Goal: Task Accomplishment & Management: Complete application form

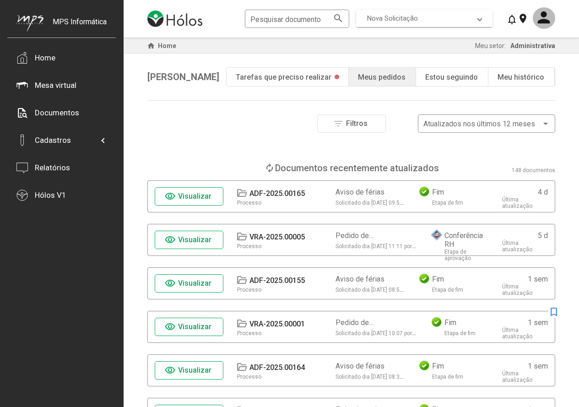
click at [402, 16] on span "Nova Solicitação" at bounding box center [392, 18] width 51 height 8
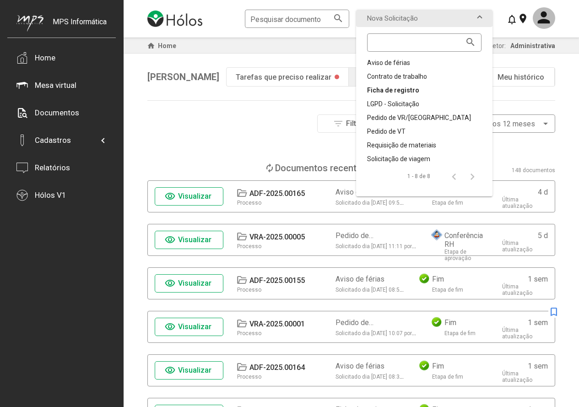
click at [403, 91] on div "Ficha de registro" at bounding box center [424, 90] width 114 height 9
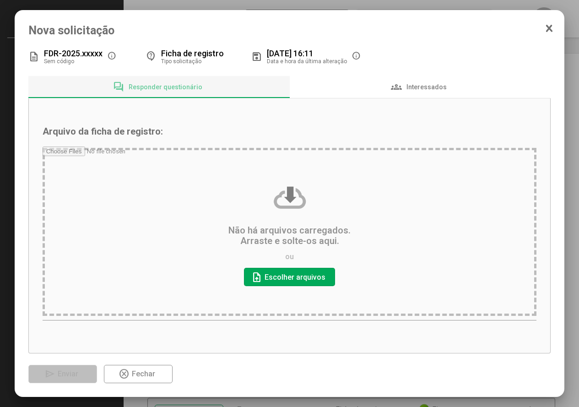
click at [280, 274] on input "file" at bounding box center [290, 233] width 494 height 174
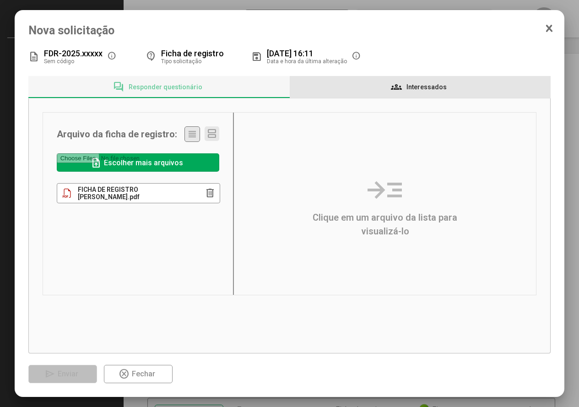
click at [416, 86] on span "Interessados" at bounding box center [426, 86] width 40 height 7
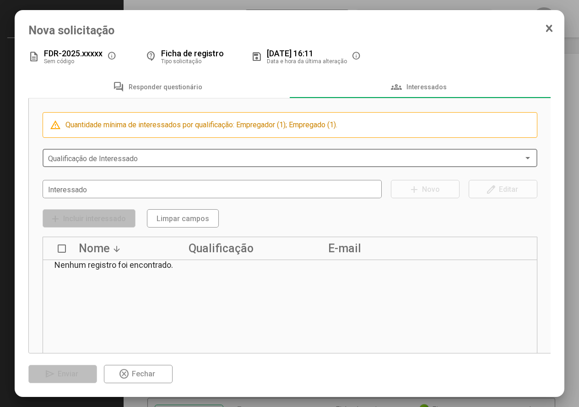
click at [106, 157] on span at bounding box center [286, 158] width 476 height 8
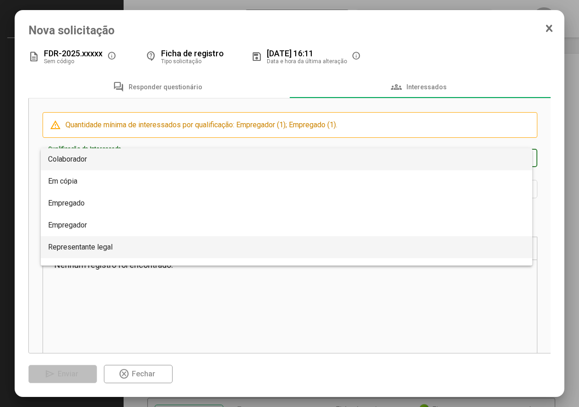
click at [127, 244] on span "Representante legal" at bounding box center [286, 247] width 477 height 22
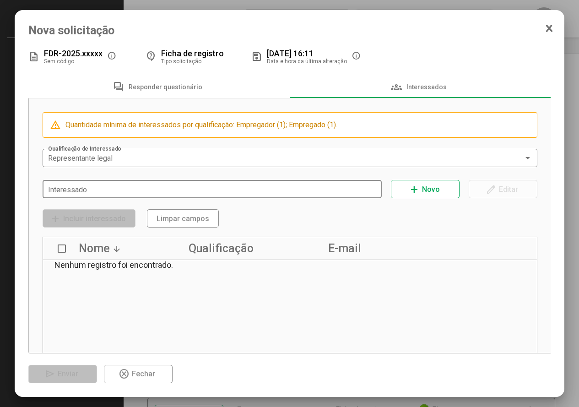
click at [110, 183] on div "Interessado" at bounding box center [212, 188] width 328 height 20
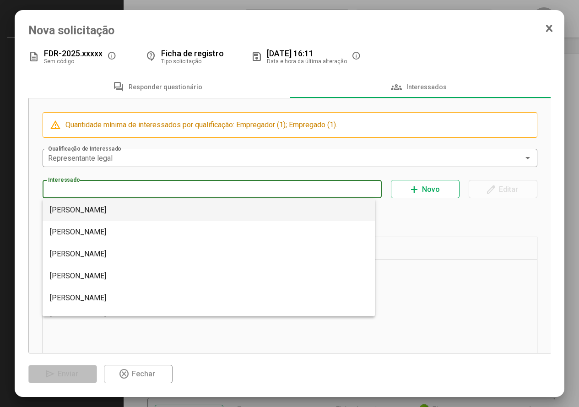
click at [108, 213] on mat-option "[PERSON_NAME]" at bounding box center [209, 210] width 333 height 22
type input "**********"
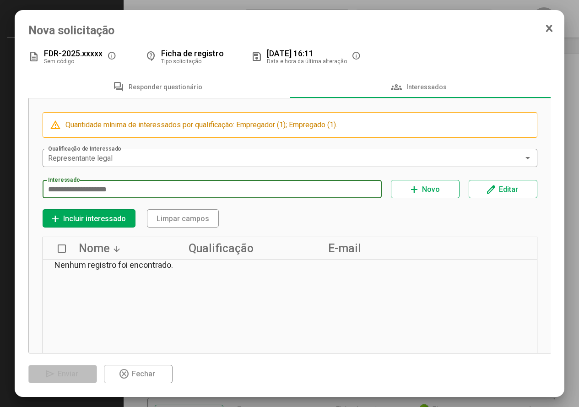
click at [108, 213] on span "add Incluir interessado" at bounding box center [89, 218] width 78 height 16
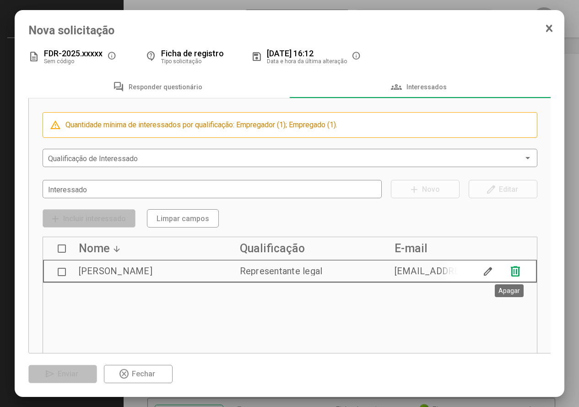
click at [508, 272] on mat-icon "delete" at bounding box center [515, 271] width 14 height 14
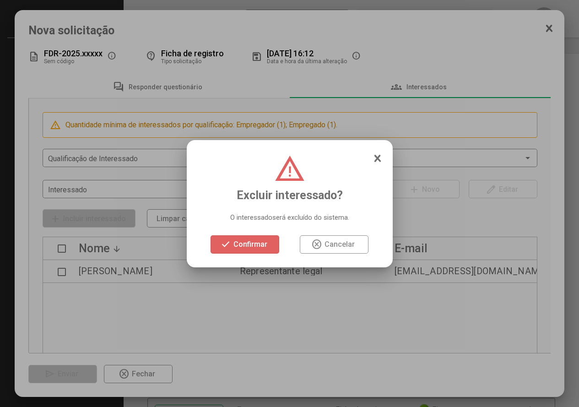
click at [261, 248] on span "check Confirmar" at bounding box center [244, 244] width 49 height 16
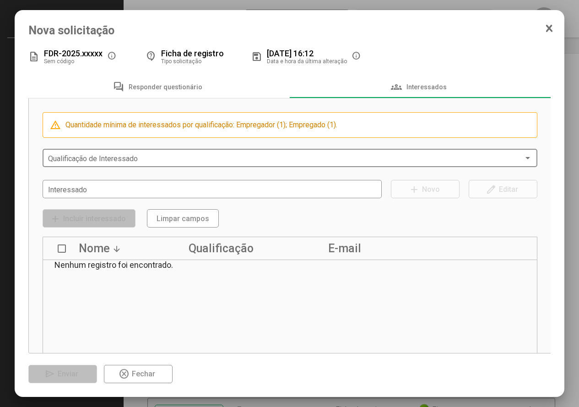
click at [121, 152] on div "Qualificação de Interessado" at bounding box center [290, 157] width 484 height 20
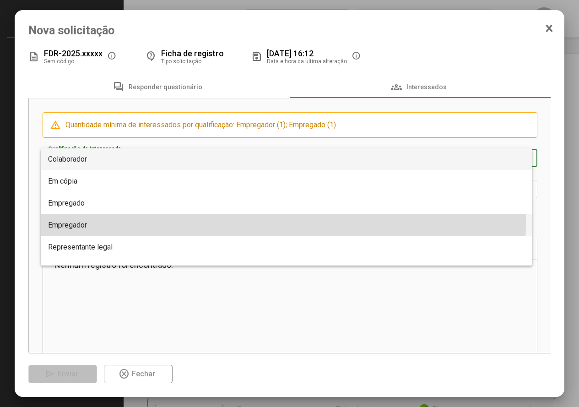
click at [122, 221] on span "Empregador" at bounding box center [286, 225] width 477 height 22
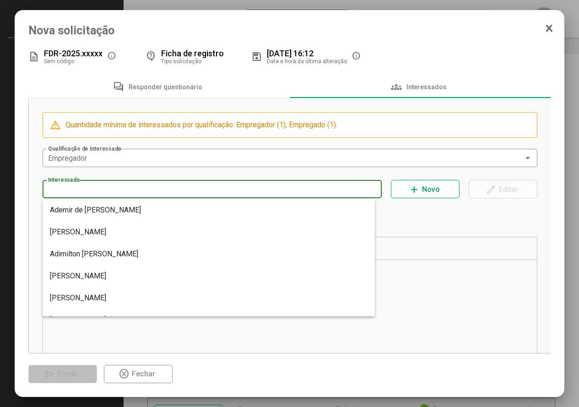
click at [111, 187] on input "Interessado" at bounding box center [212, 189] width 328 height 8
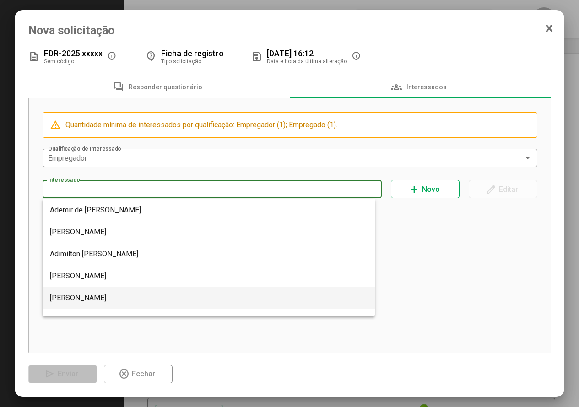
click at [121, 300] on mat-option "[PERSON_NAME]" at bounding box center [209, 298] width 333 height 22
type input "**********"
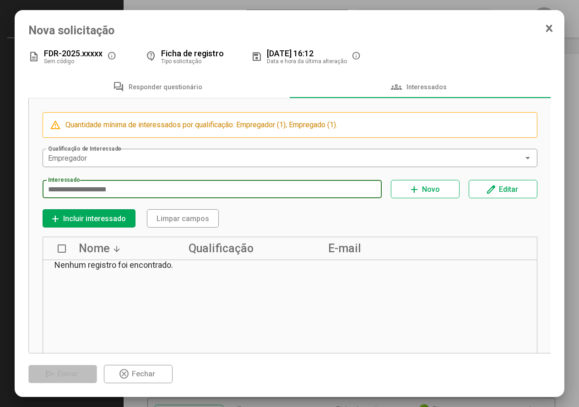
click at [93, 213] on span "add Incluir interessado" at bounding box center [89, 218] width 78 height 16
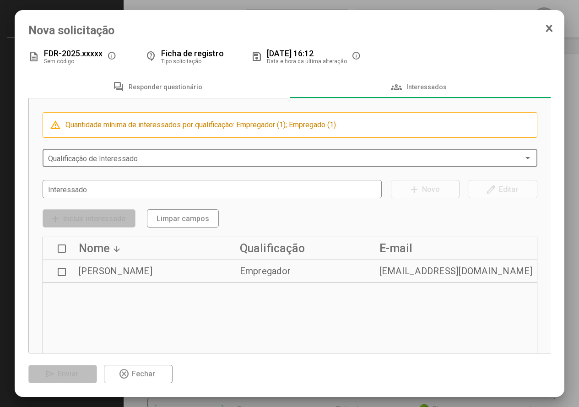
click at [123, 157] on span at bounding box center [286, 158] width 476 height 8
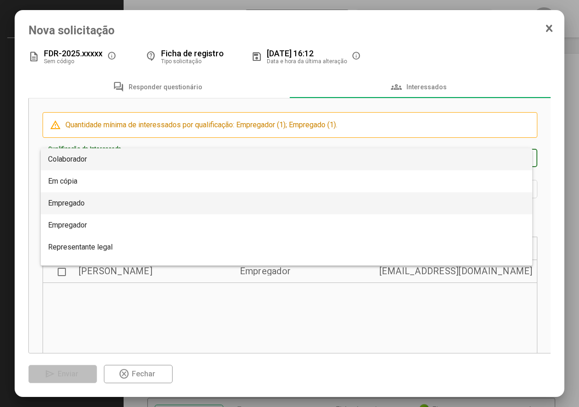
click at [115, 204] on span "Empregado" at bounding box center [286, 203] width 477 height 22
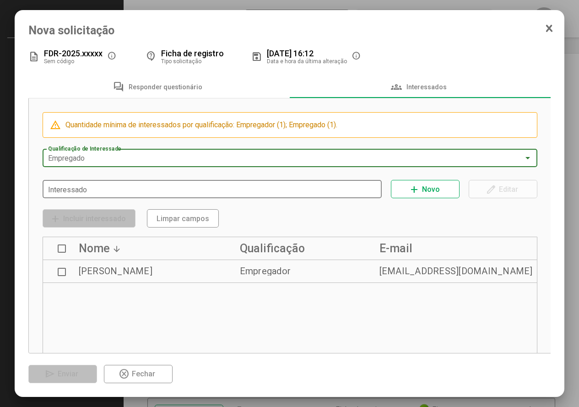
click at [111, 193] on input "Interessado" at bounding box center [212, 189] width 328 height 8
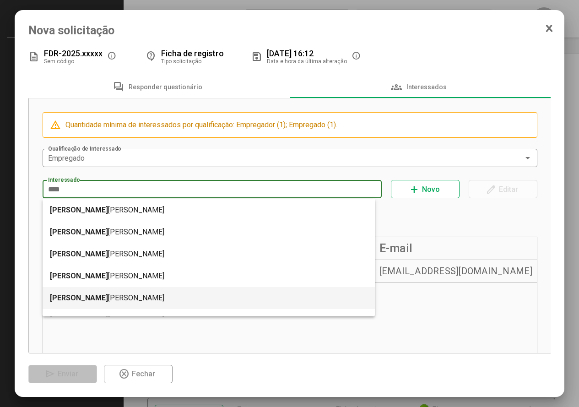
click at [153, 300] on mat-option "[PERSON_NAME]" at bounding box center [209, 298] width 333 height 22
type input "**********"
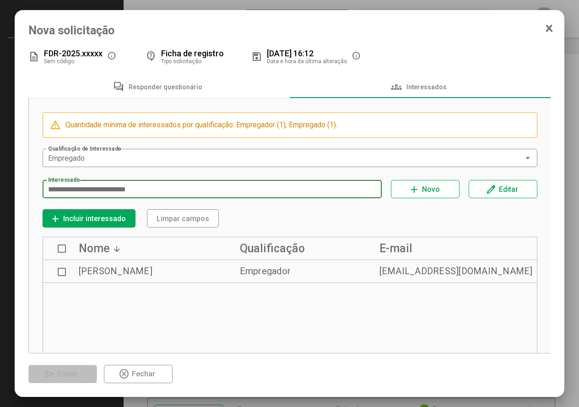
click at [112, 212] on span "add Incluir interessado" at bounding box center [89, 218] width 78 height 16
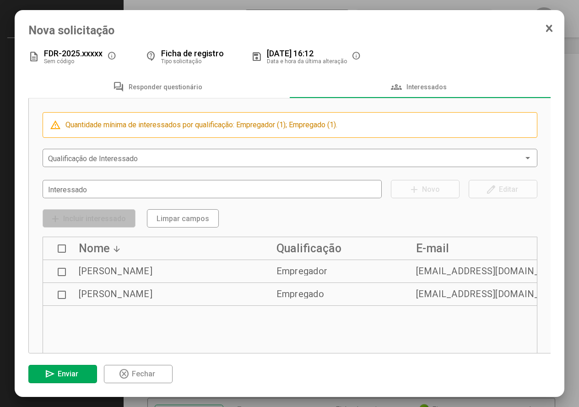
click at [65, 377] on span "Enviar" at bounding box center [68, 373] width 21 height 9
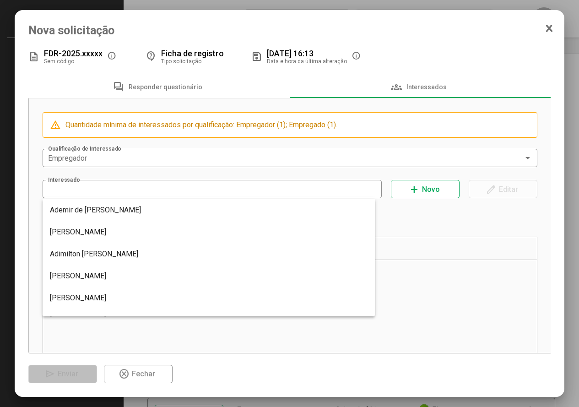
type input "**********"
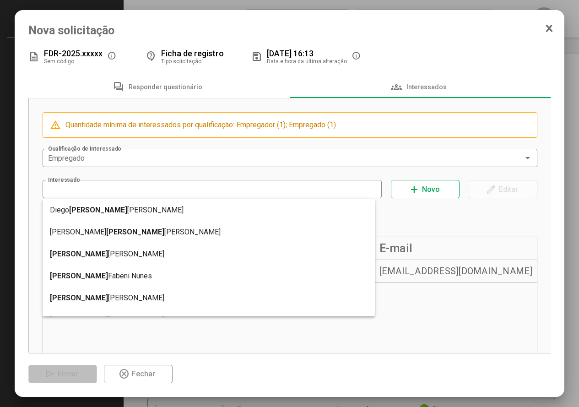
type input "**********"
